Goal: Transaction & Acquisition: Purchase product/service

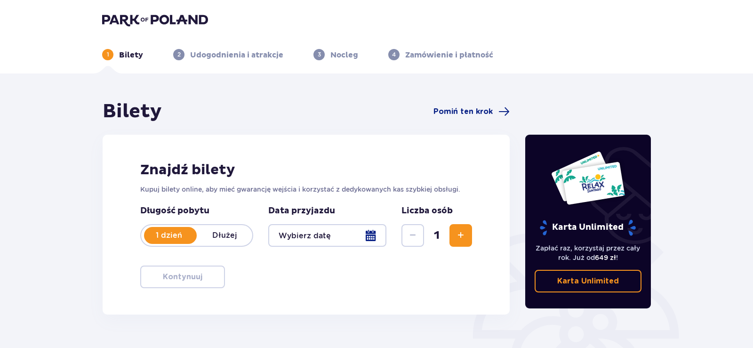
type input "[DATE] - [DATE]"
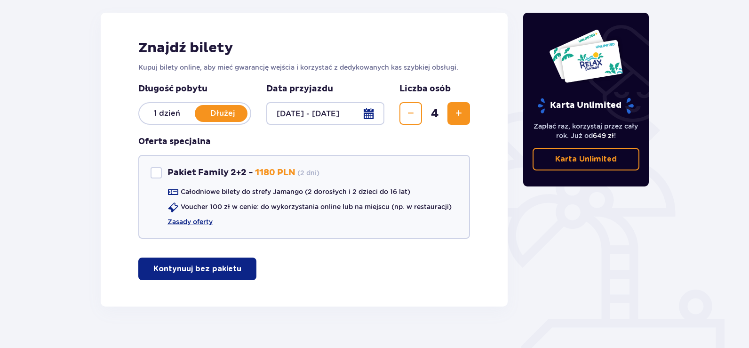
scroll to position [137, 0]
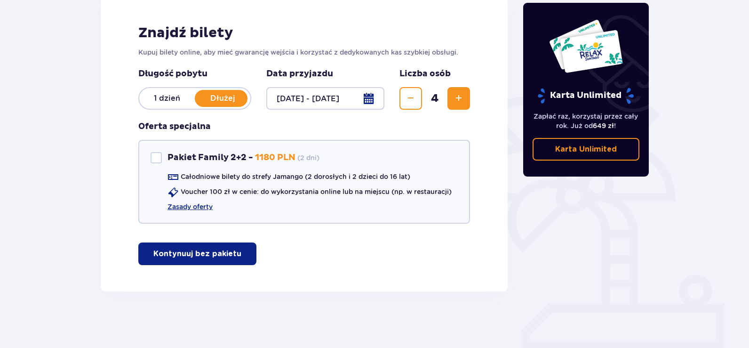
click at [363, 96] on div at bounding box center [325, 98] width 118 height 23
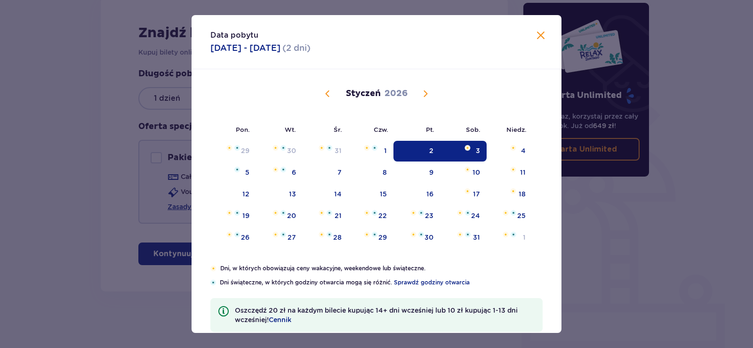
click at [469, 145] on img "Data zaznaczona. sobota, 3 stycznia 2026" at bounding box center [467, 148] width 6 height 6
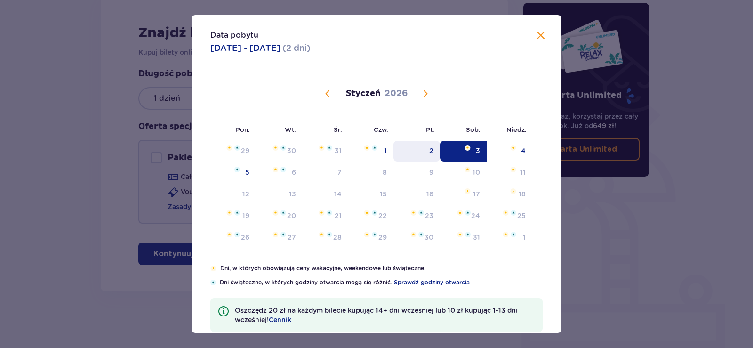
click at [433, 149] on div "2" at bounding box center [416, 151] width 47 height 21
click at [535, 35] on span "Zamknij" at bounding box center [540, 35] width 11 height 11
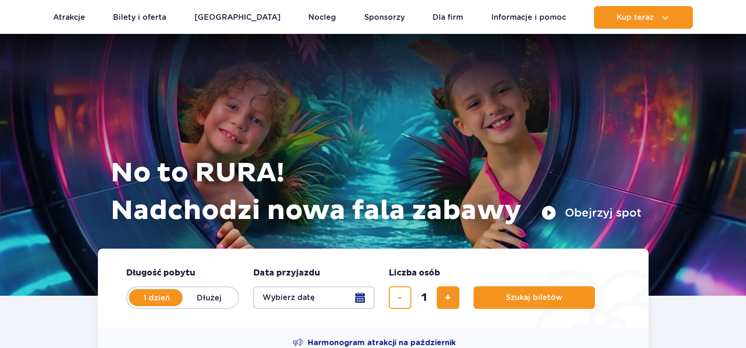
scroll to position [94, 0]
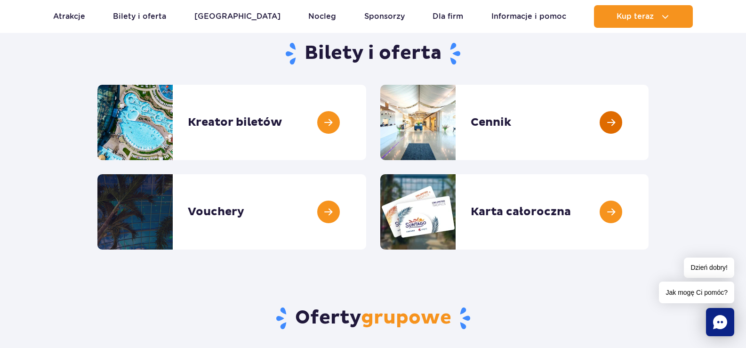
click at [648, 117] on link at bounding box center [648, 122] width 0 height 75
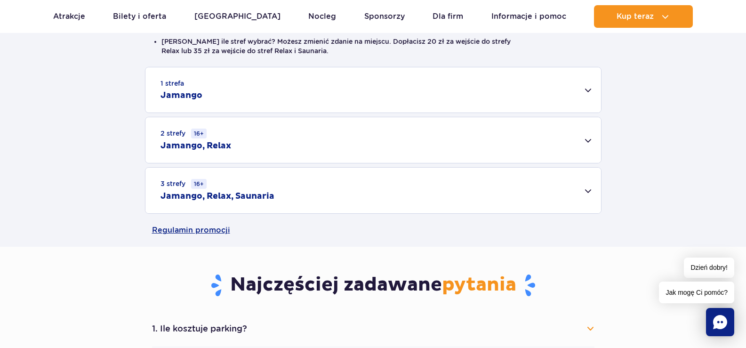
scroll to position [282, 0]
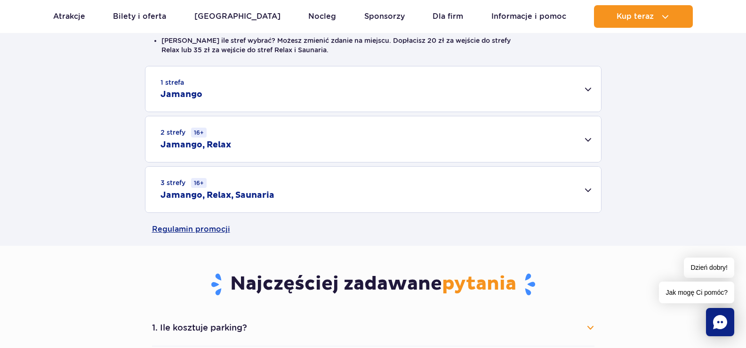
click at [590, 189] on div "3 strefy 16+ Jamango, Relax, Saunaria" at bounding box center [372, 190] width 455 height 46
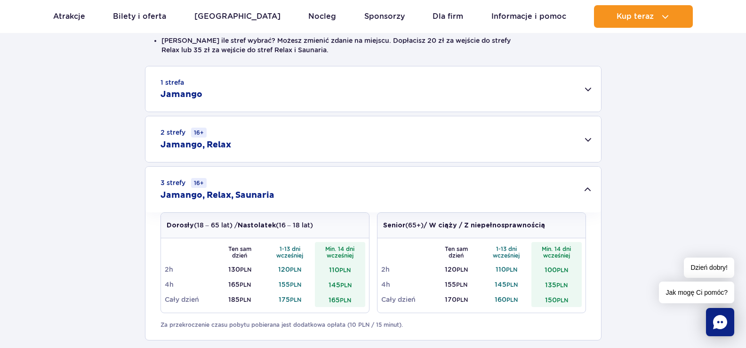
click at [591, 138] on div "2 strefy 16+ Jamango, Relax" at bounding box center [372, 139] width 455 height 46
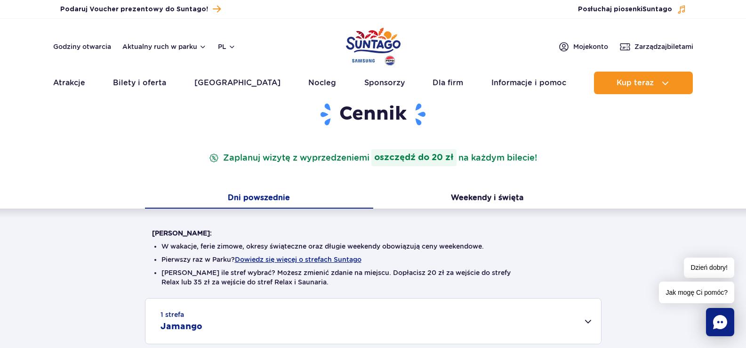
scroll to position [0, 0]
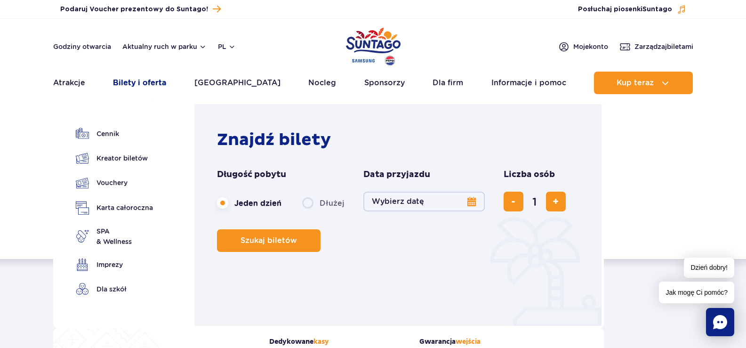
click at [140, 79] on link "Bilety i oferta" at bounding box center [139, 83] width 53 height 23
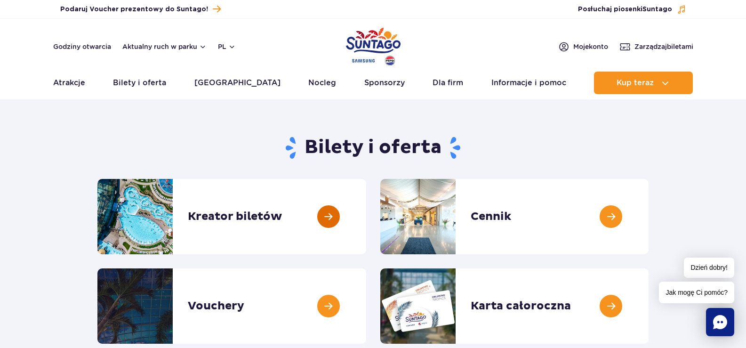
drag, startPoint x: 313, startPoint y: 215, endPoint x: 319, endPoint y: 215, distance: 5.6
click at [366, 215] on link at bounding box center [366, 216] width 0 height 75
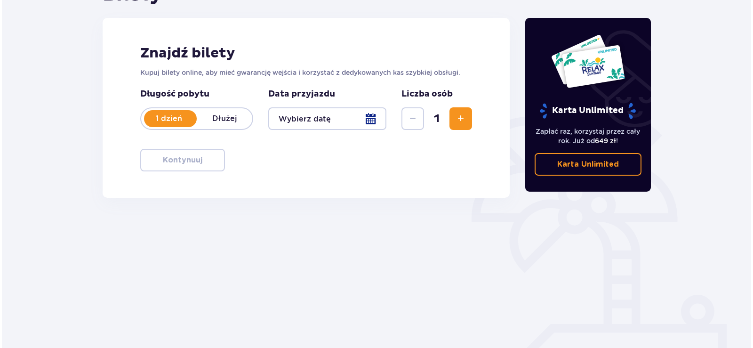
scroll to position [132, 0]
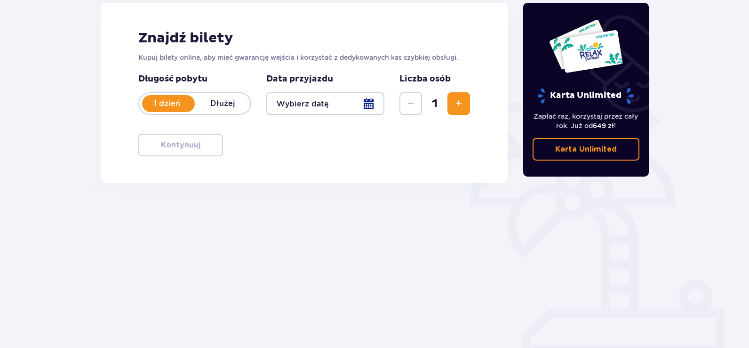
click at [369, 103] on div at bounding box center [325, 103] width 118 height 23
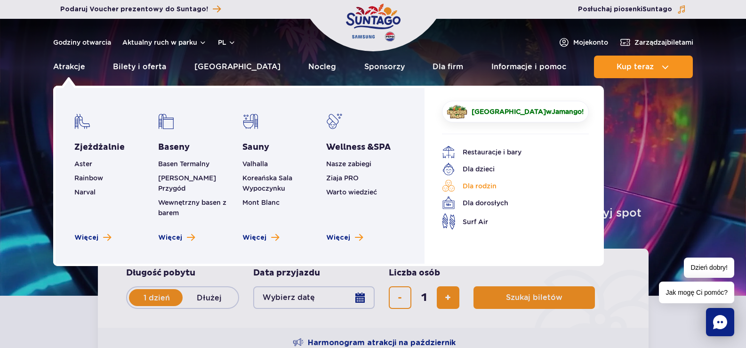
click at [486, 183] on link "Dla rodzin" at bounding box center [508, 185] width 133 height 13
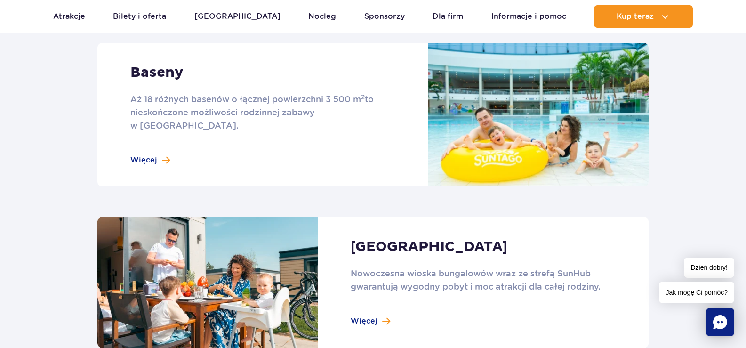
scroll to position [706, 0]
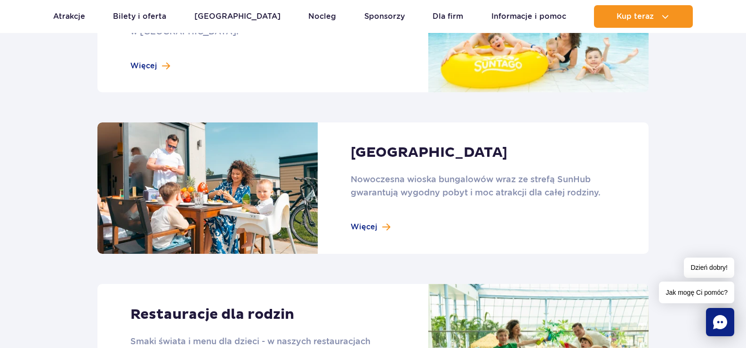
click at [363, 213] on link at bounding box center [372, 187] width 551 height 131
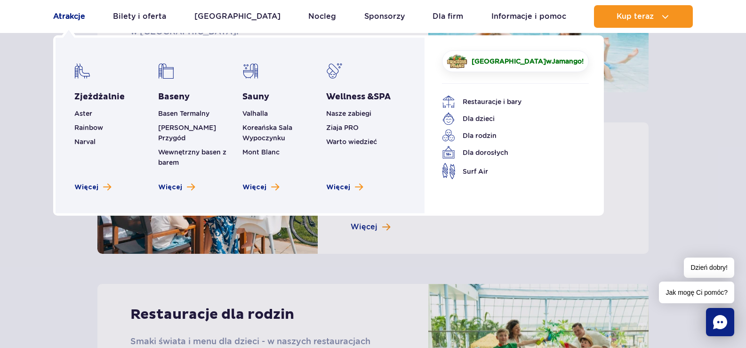
click at [72, 16] on link "Atrakcje" at bounding box center [69, 16] width 32 height 23
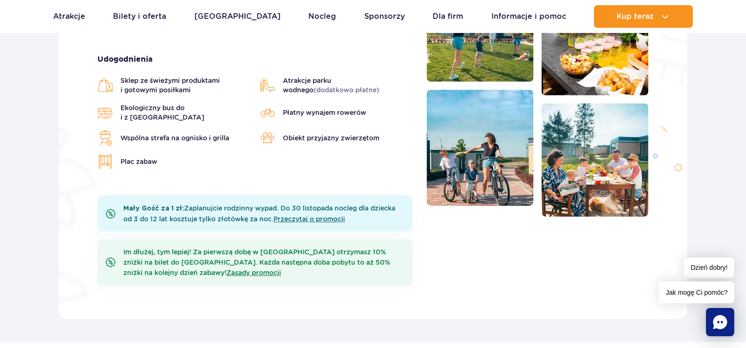
scroll to position [282, 0]
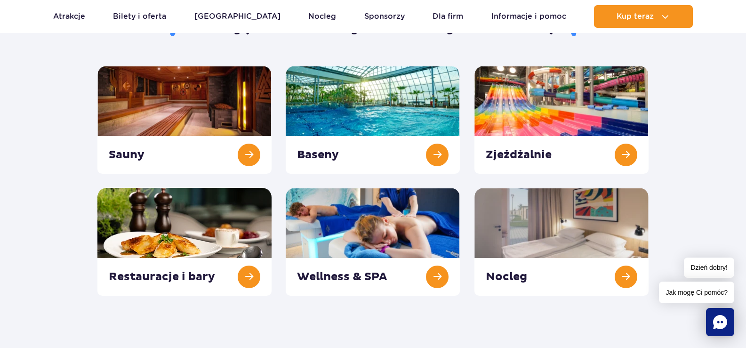
scroll to position [188, 0]
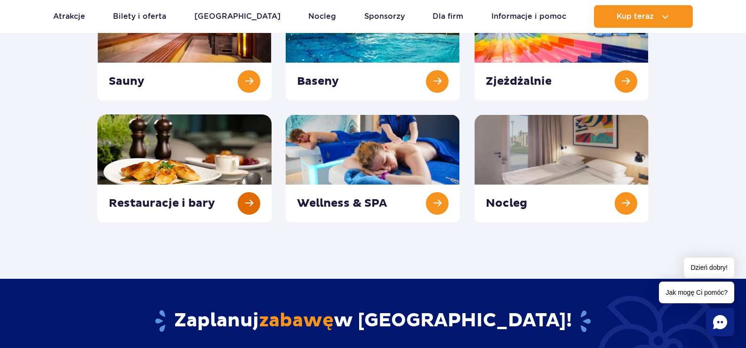
click at [168, 156] on link at bounding box center [184, 168] width 174 height 108
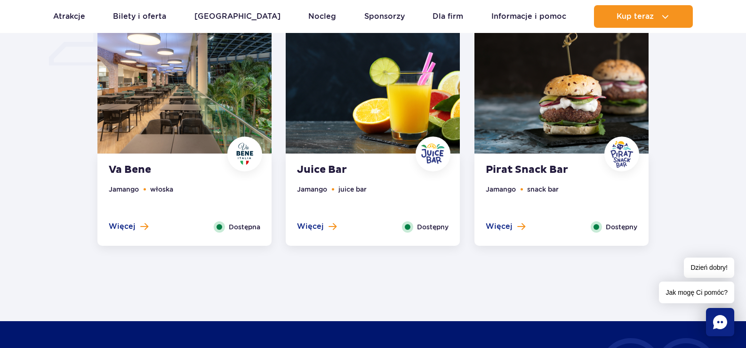
scroll to position [800, 0]
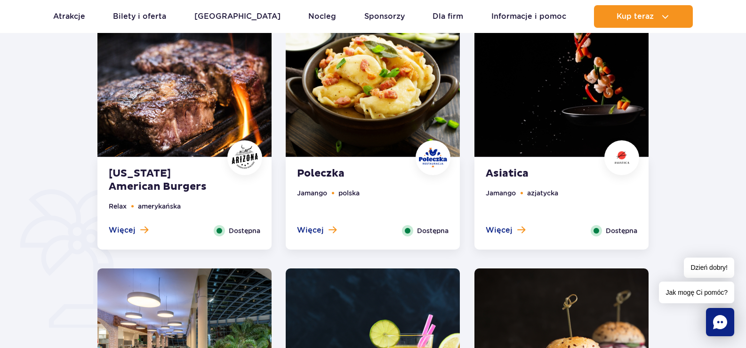
click at [354, 89] on img at bounding box center [373, 82] width 174 height 147
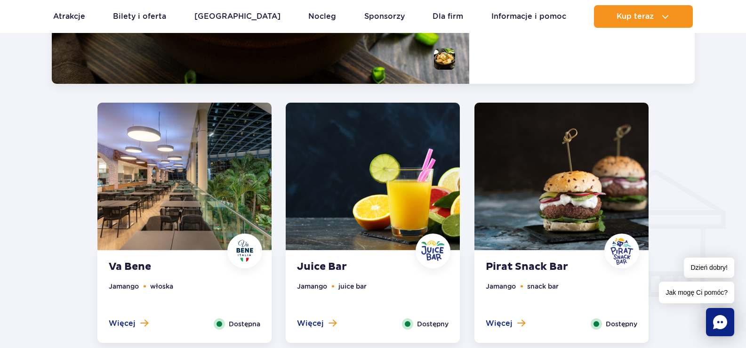
scroll to position [1061, 0]
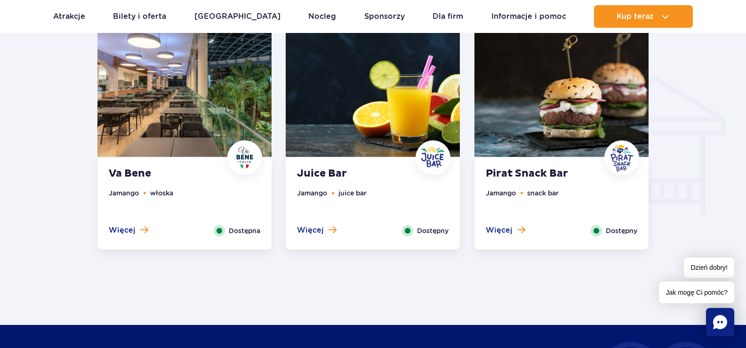
click at [523, 108] on img at bounding box center [561, 82] width 174 height 147
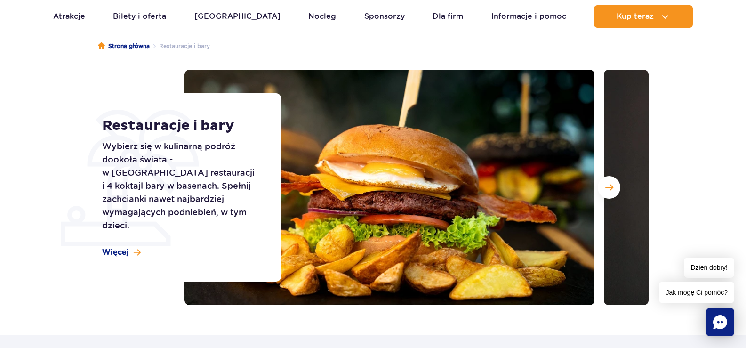
scroll to position [0, 0]
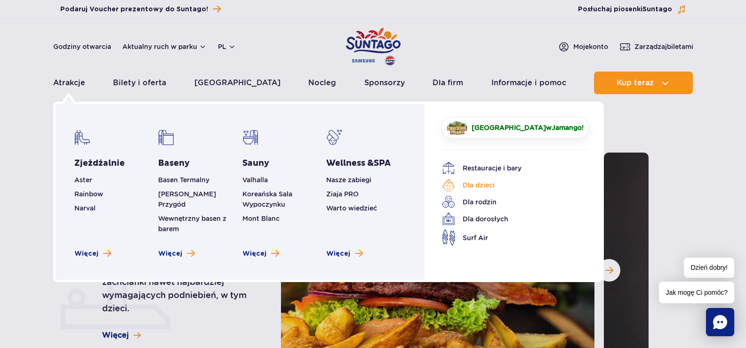
click at [480, 184] on link "Dla dzieci" at bounding box center [508, 184] width 133 height 13
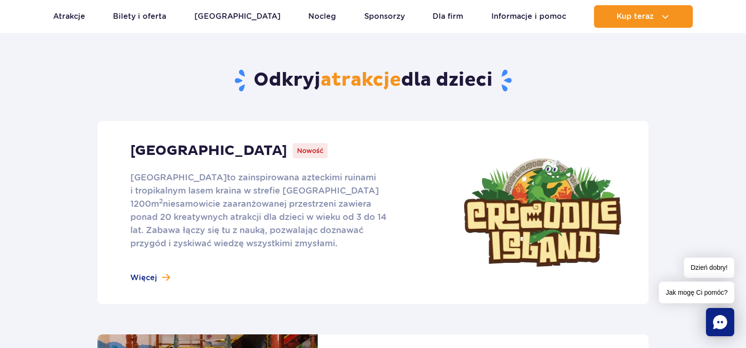
scroll to position [376, 0]
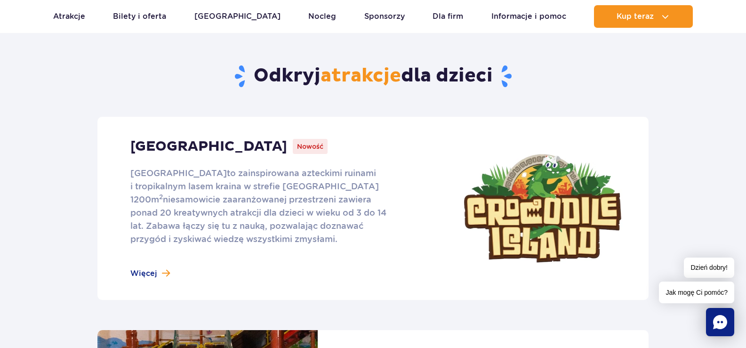
click at [151, 266] on link at bounding box center [372, 208] width 551 height 183
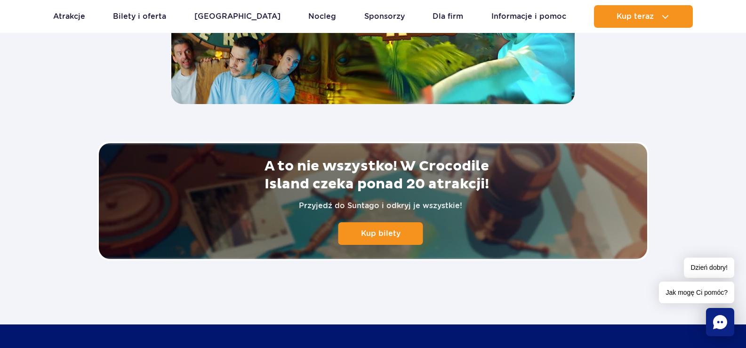
scroll to position [2070, 0]
